Goal: Information Seeking & Learning: Learn about a topic

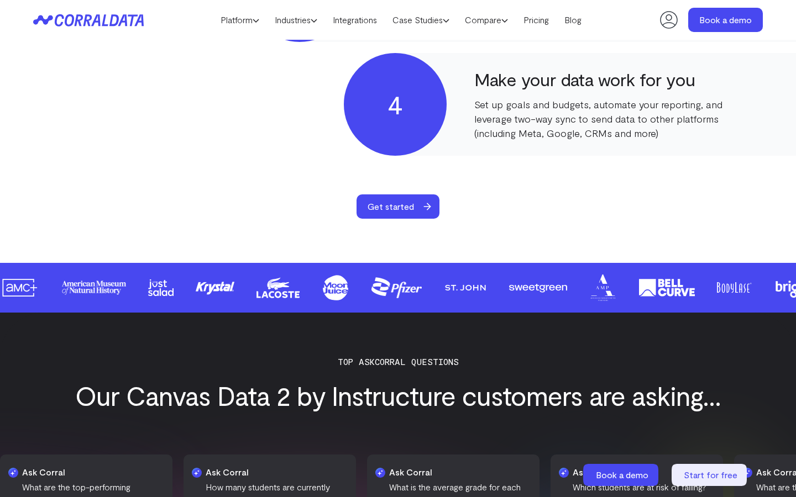
scroll to position [1319, 0]
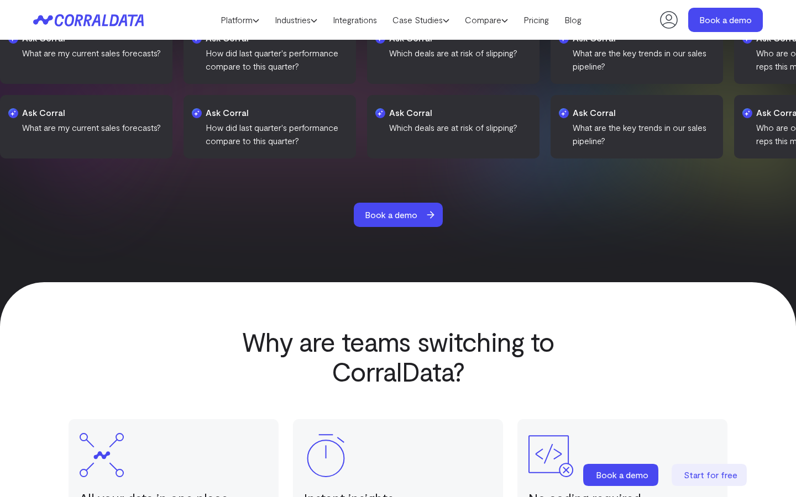
scroll to position [1754, 0]
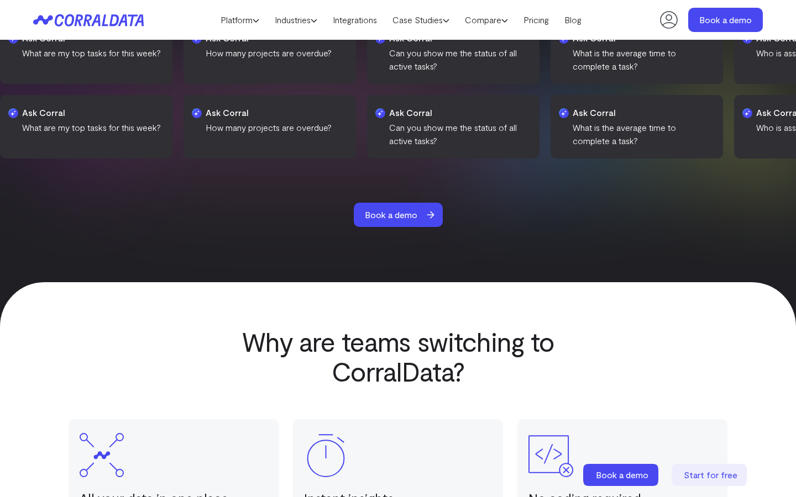
scroll to position [1754, 0]
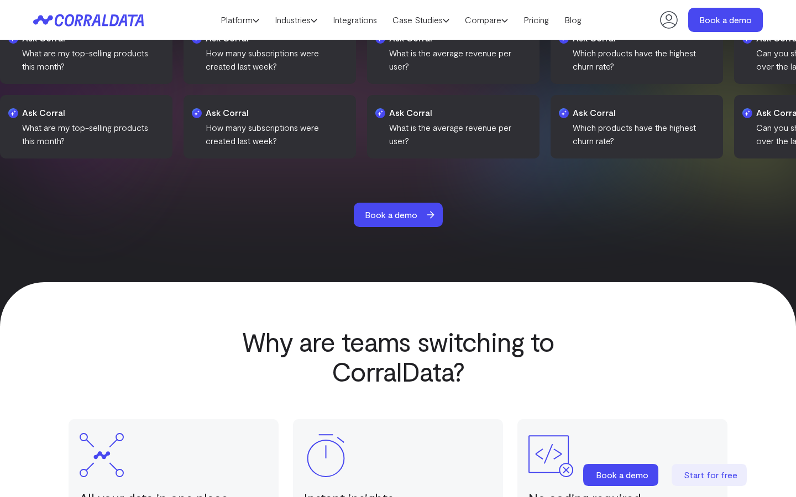
scroll to position [1754, 0]
